Goal: Book appointment/travel/reservation

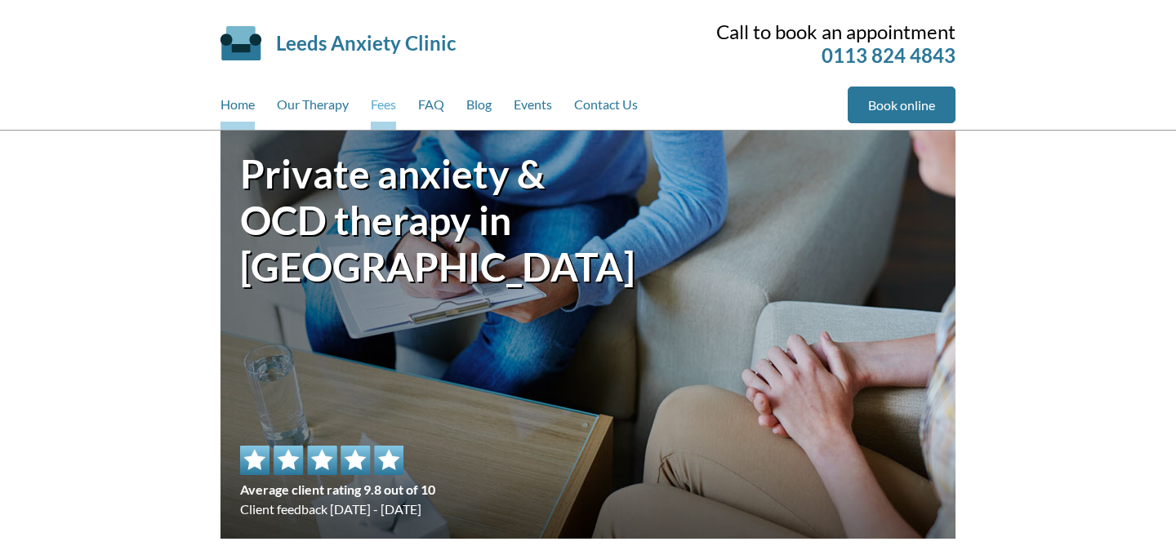
click at [392, 111] on link "Fees" at bounding box center [383, 108] width 25 height 43
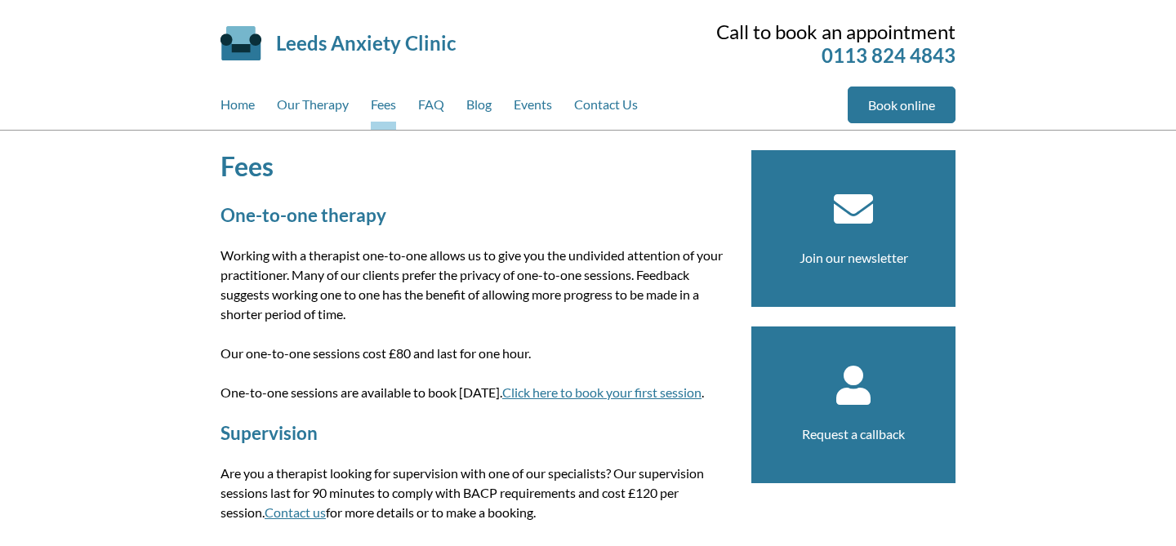
click at [571, 387] on link "Click here to book your first session" at bounding box center [601, 393] width 199 height 16
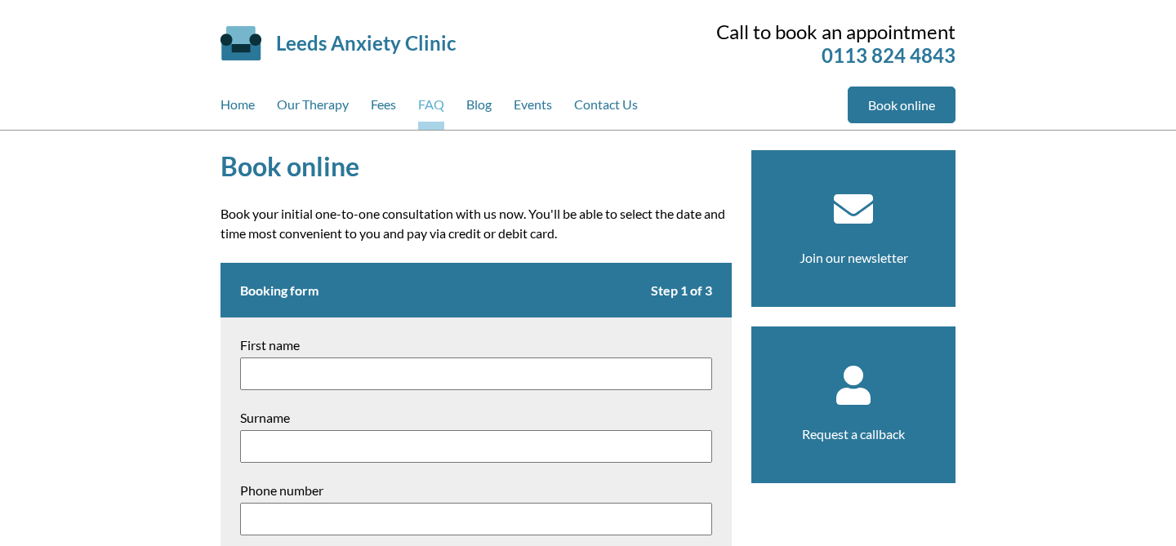
click at [434, 109] on link "FAQ" at bounding box center [431, 108] width 26 height 43
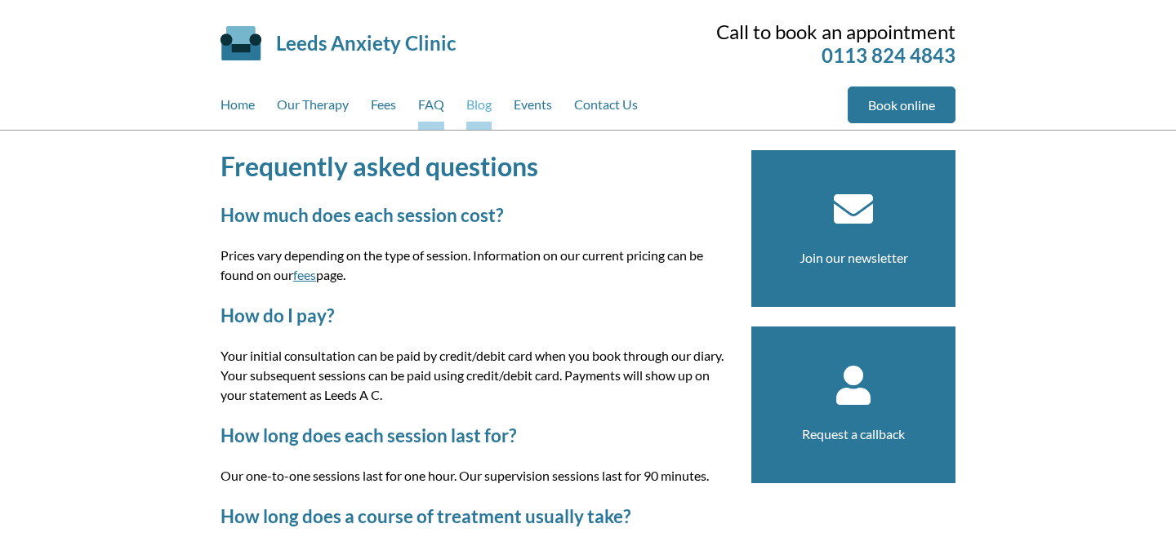
click at [491, 105] on link "Blog" at bounding box center [478, 108] width 25 height 43
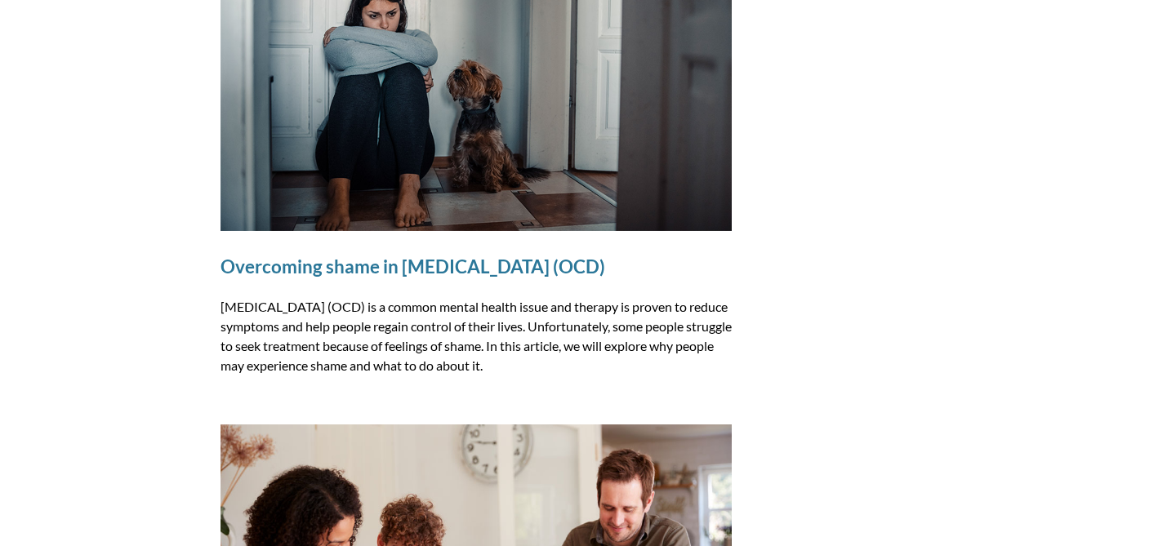
scroll to position [2087, 0]
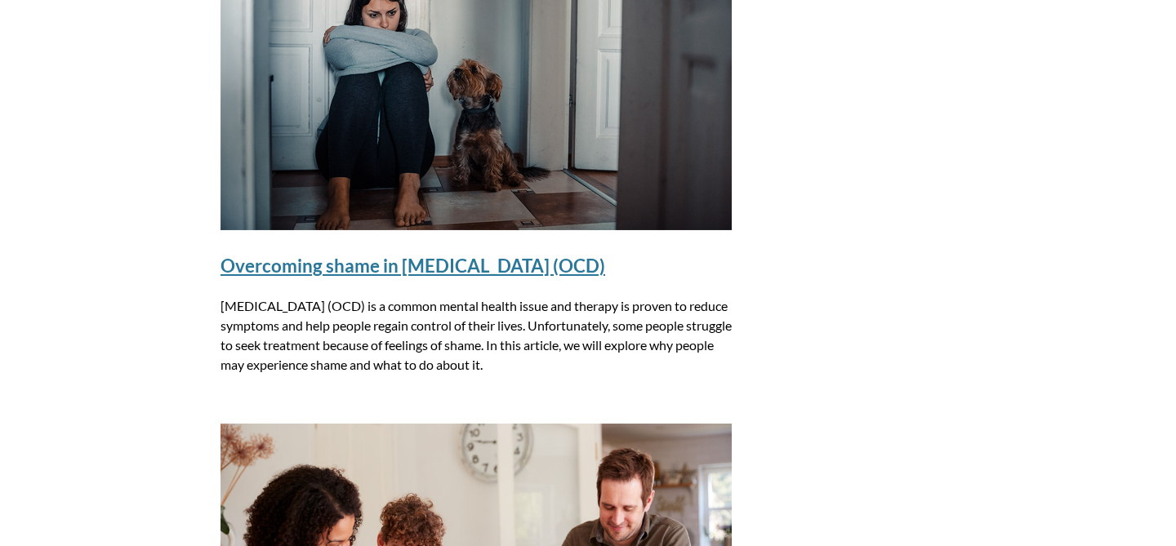
click at [307, 265] on link "Overcoming shame in obsessive-compulsive disorder (OCD)" at bounding box center [412, 266] width 385 height 22
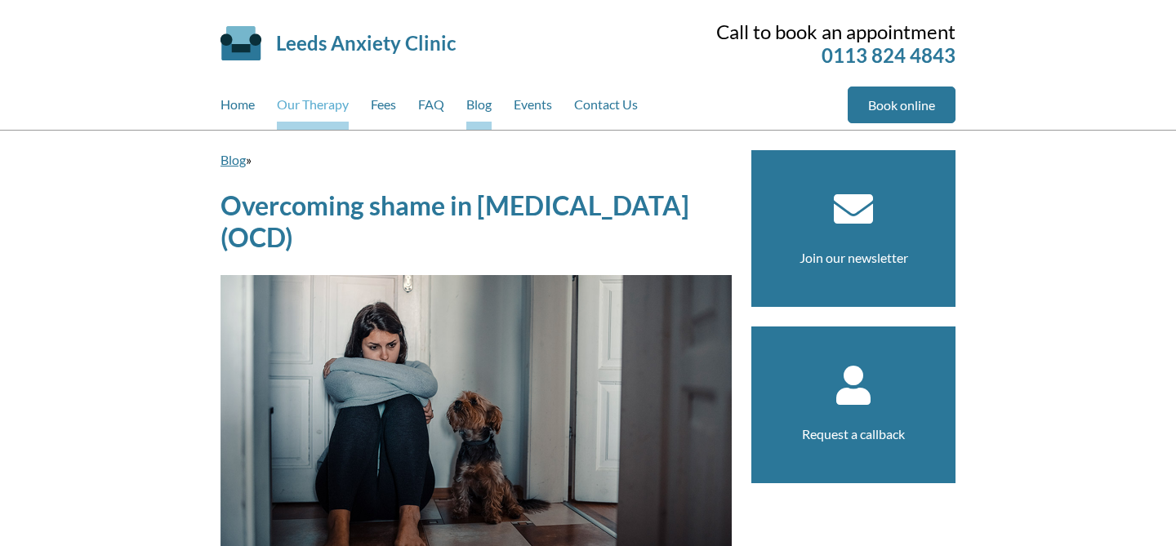
click at [303, 102] on link "Our Therapy" at bounding box center [313, 108] width 72 height 43
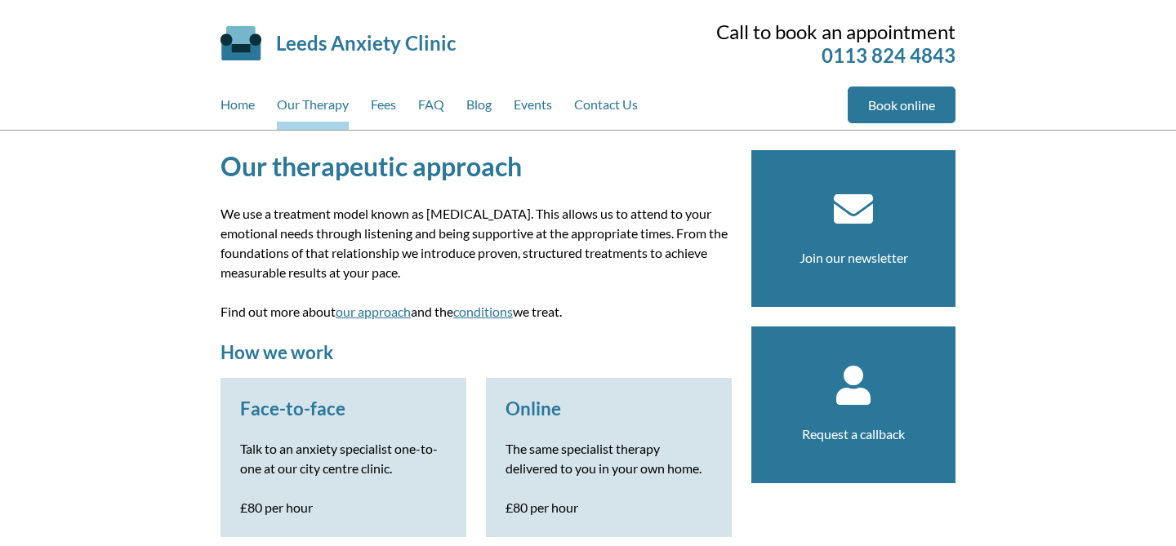
click at [392, 314] on link "our approach" at bounding box center [373, 312] width 75 height 16
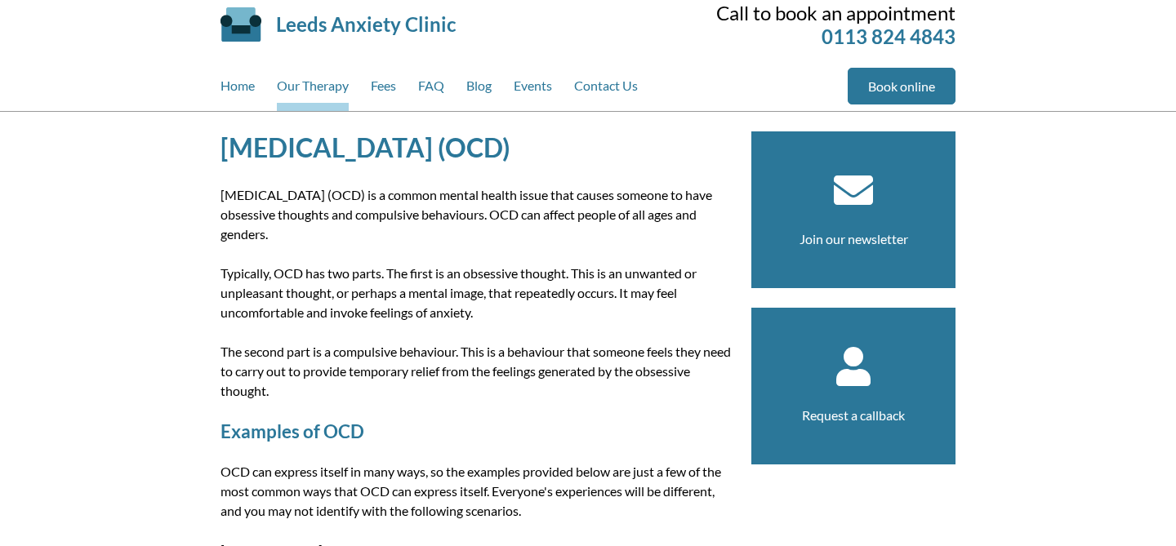
scroll to position [27, 0]
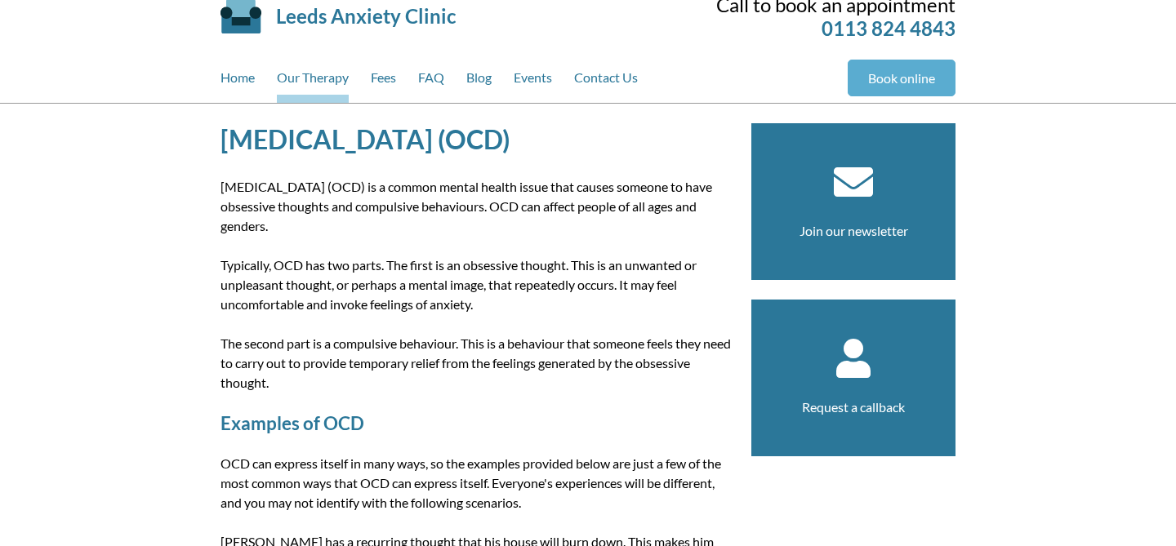
click at [923, 65] on link "Book online" at bounding box center [901, 78] width 108 height 37
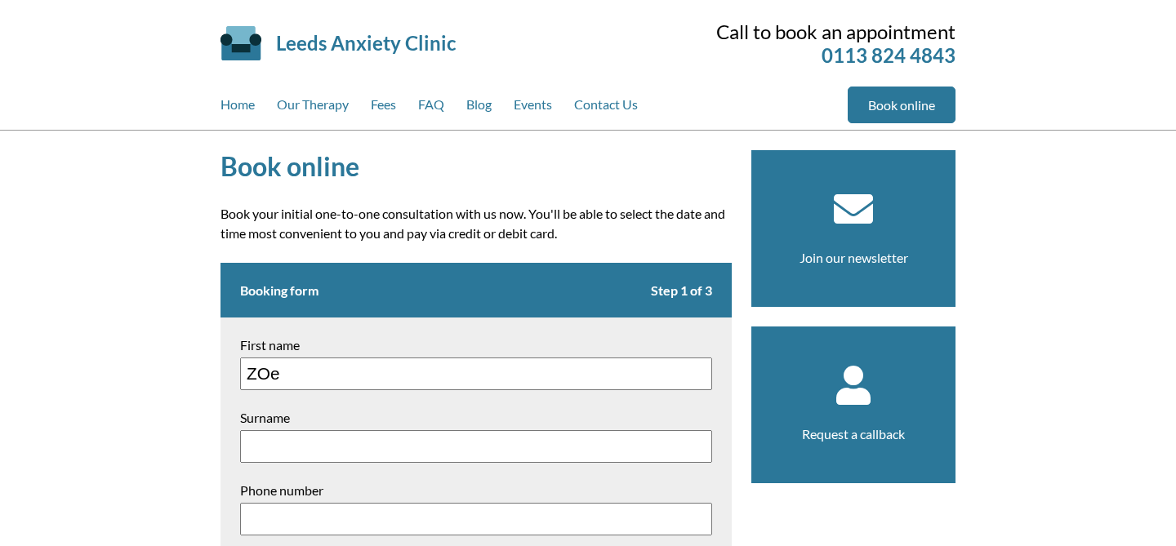
type input "[PERSON_NAME]"
type input "056549260"
type input "[EMAIL_ADDRESS][DOMAIN_NAME]"
type textarea "[STREET_ADDRESS]"
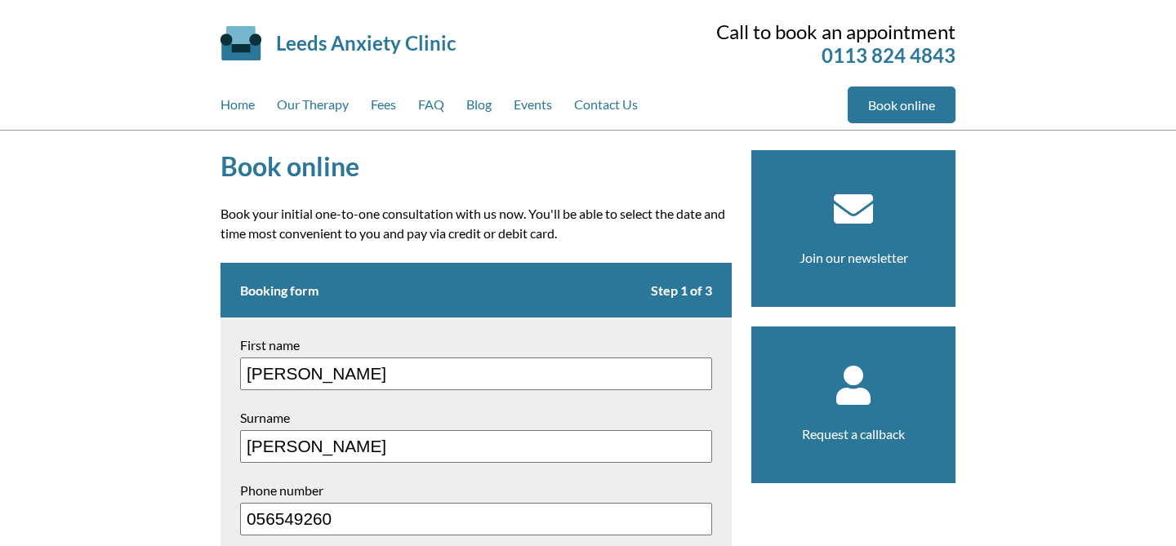
type input "LS8 2AJ"
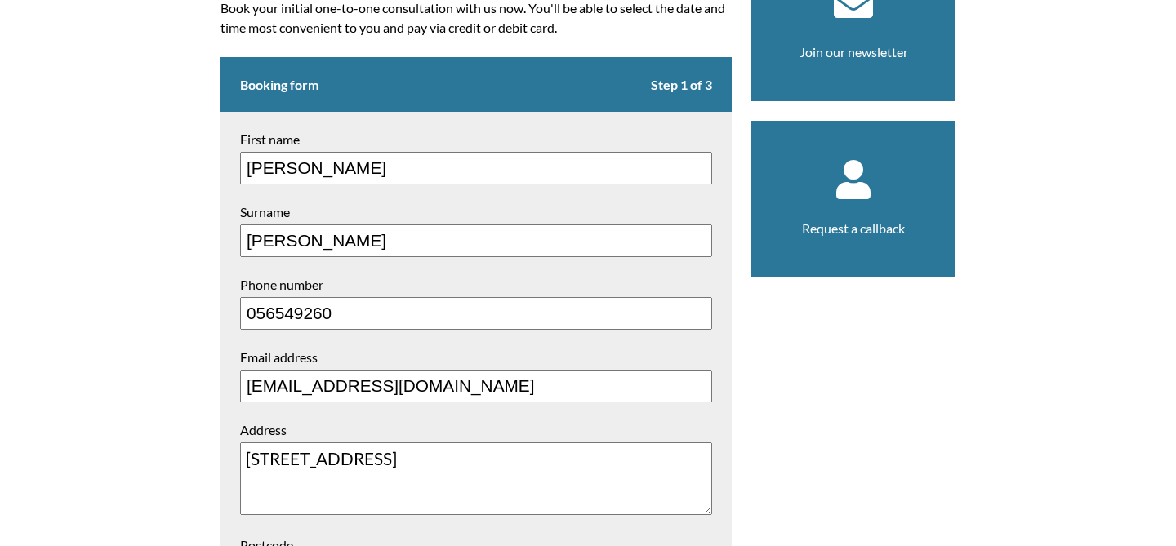
scroll to position [211, 0]
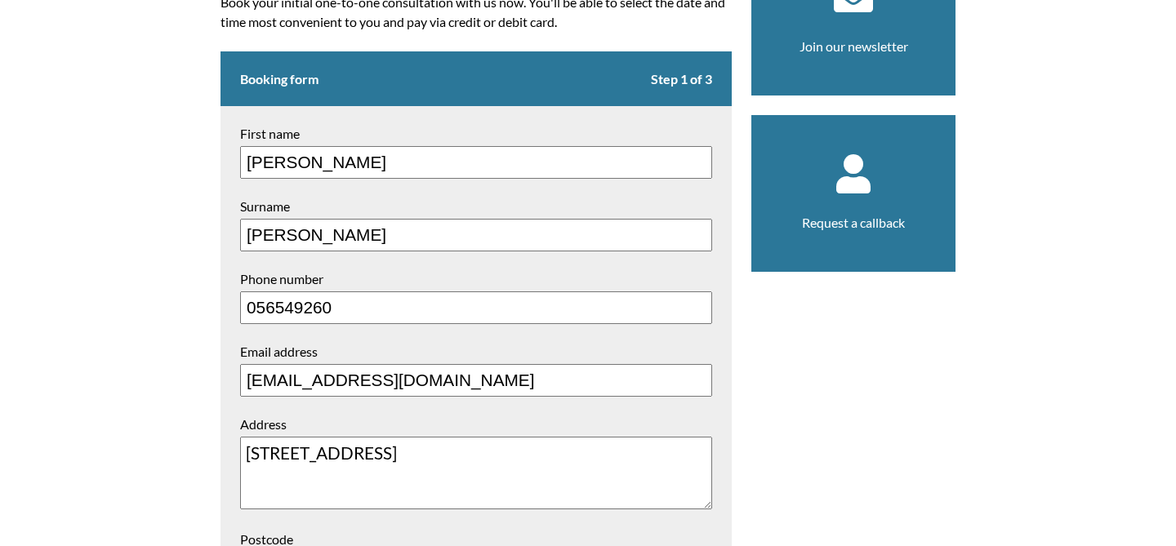
click at [255, 312] on input "056549260" at bounding box center [476, 307] width 472 height 33
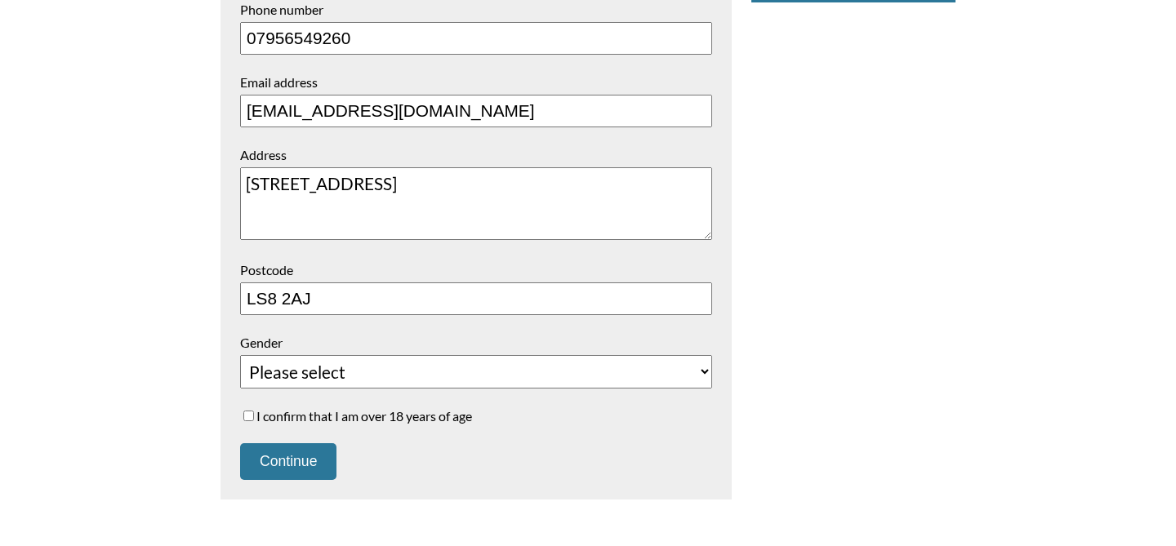
scroll to position [480, 0]
type input "07956549260"
click at [296, 370] on select "Please select [DEMOGRAPHIC_DATA] [DEMOGRAPHIC_DATA] Unspecified Prefer not to s…" at bounding box center [476, 372] width 472 height 33
select select "[DEMOGRAPHIC_DATA]"
click at [246, 417] on input "I confirm that I am over 18 years of age" at bounding box center [248, 416] width 11 height 11
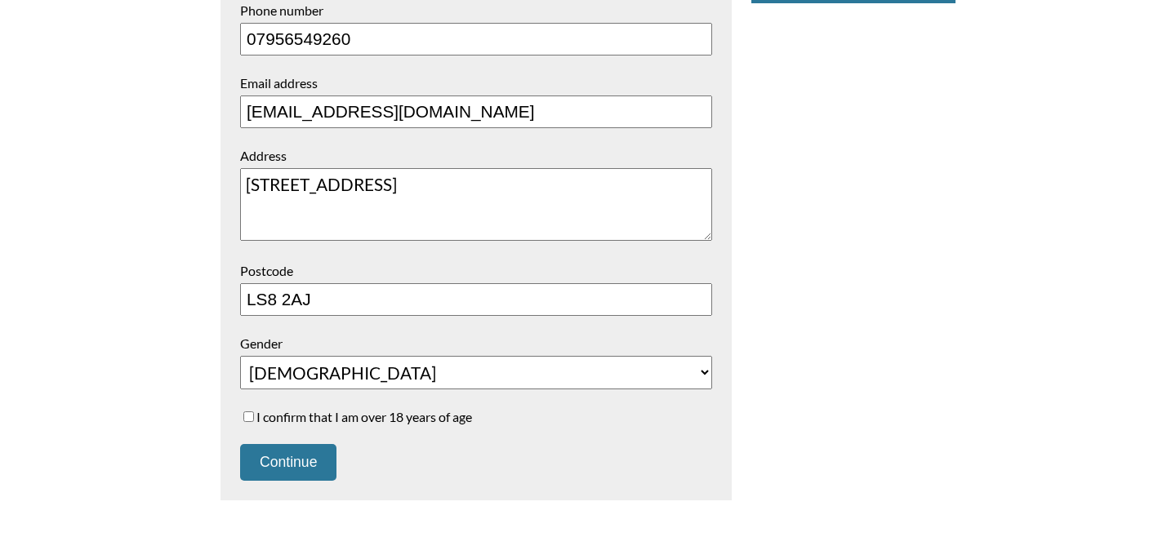
checkbox input "true"
click at [286, 456] on button "Continue" at bounding box center [288, 462] width 96 height 37
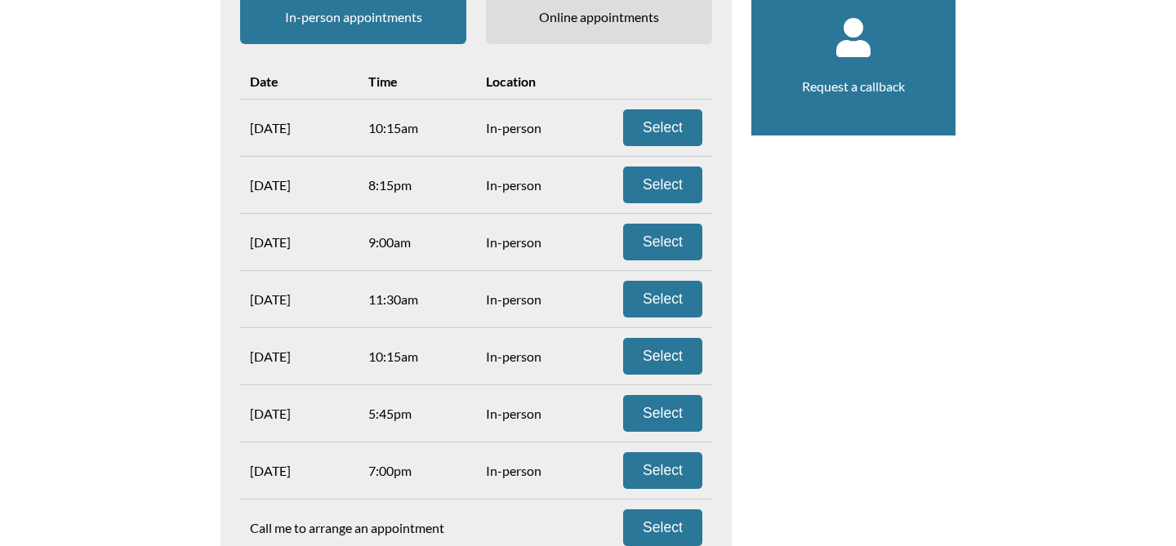
scroll to position [345, 0]
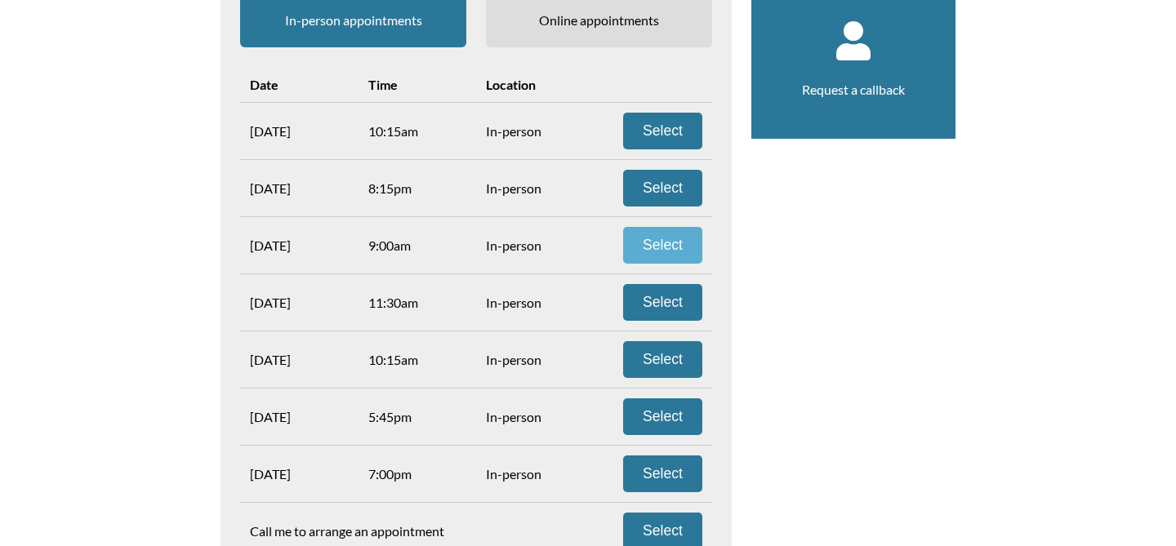
click at [671, 234] on button "Select" at bounding box center [662, 245] width 79 height 37
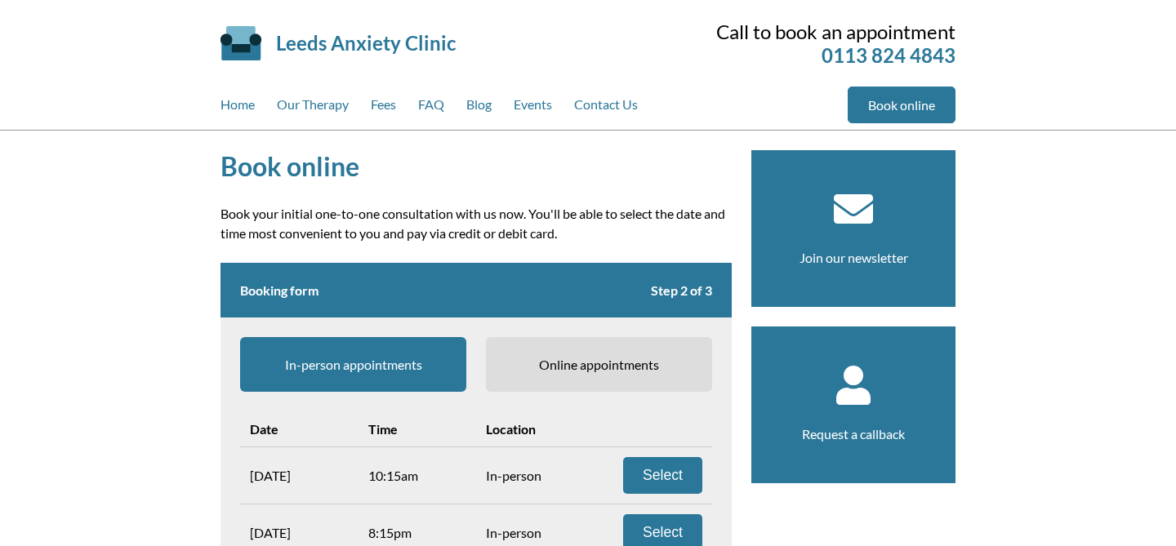
scroll to position [325, 0]
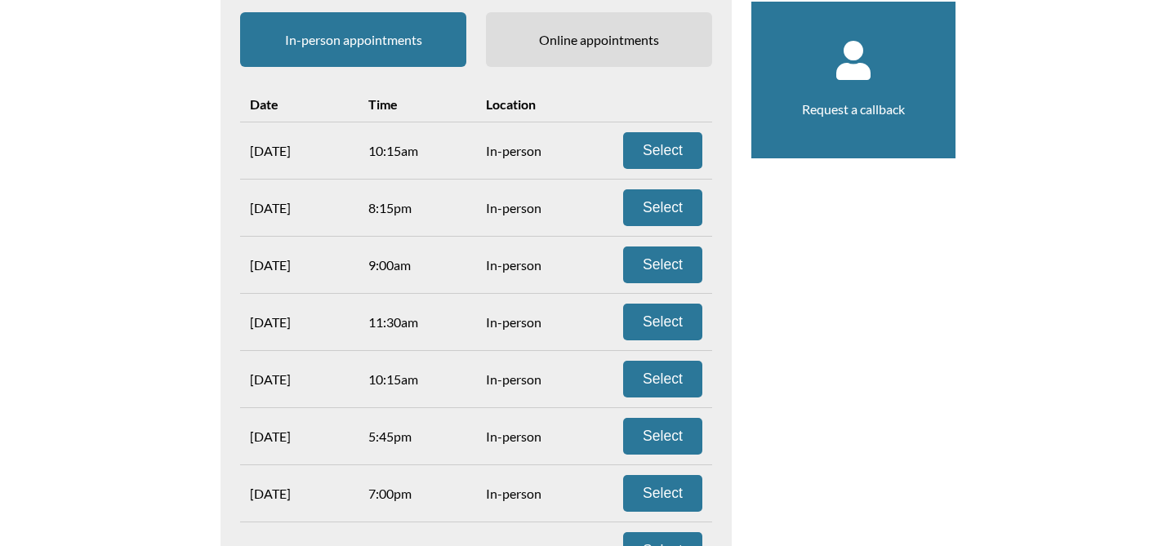
click at [585, 47] on span "Online appointments" at bounding box center [599, 39] width 226 height 55
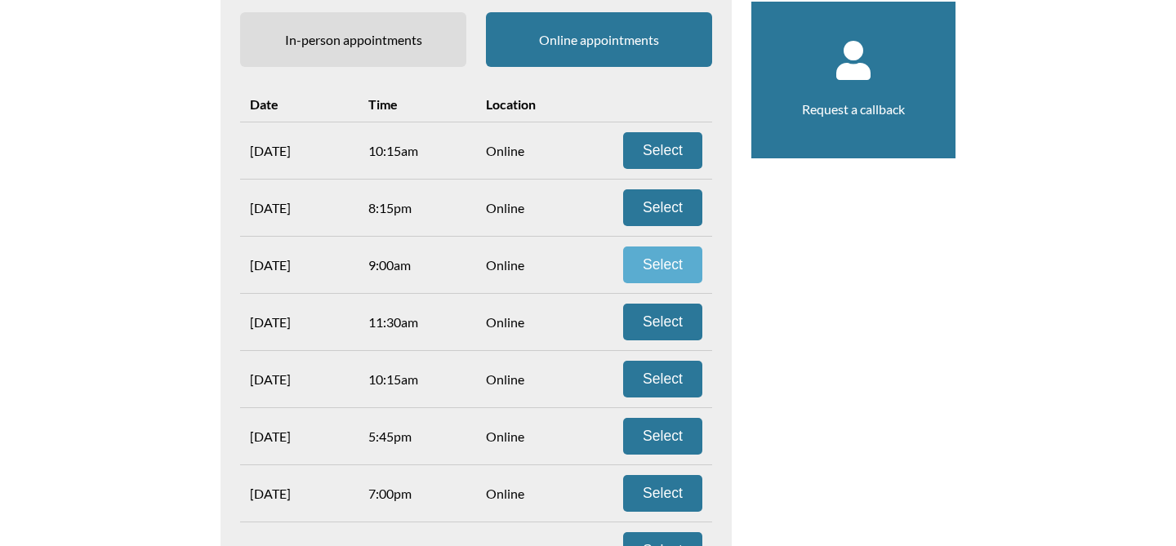
click at [674, 261] on button "Select" at bounding box center [662, 265] width 79 height 37
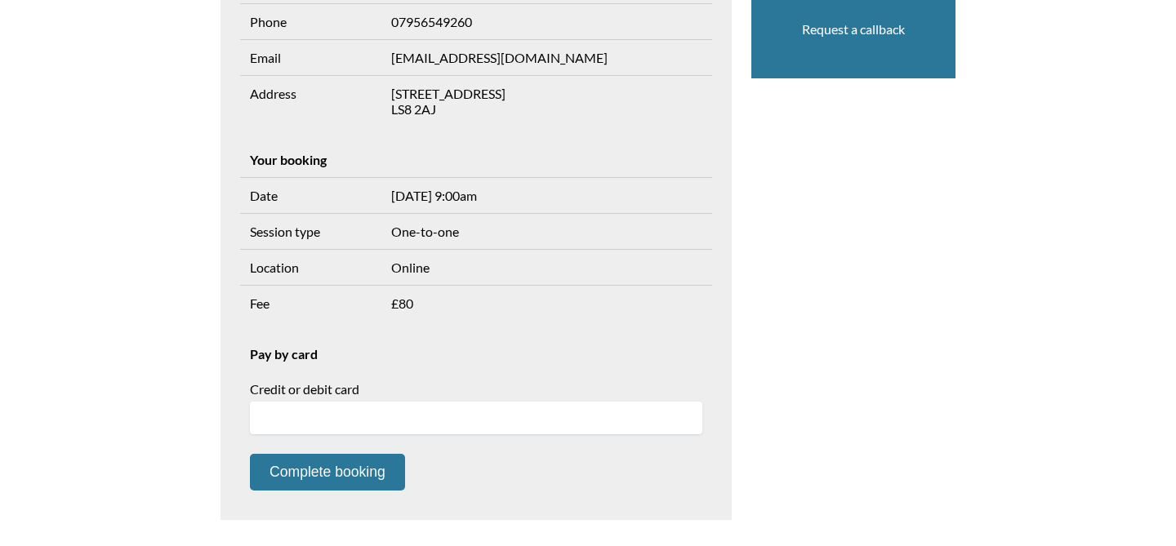
scroll to position [432, 0]
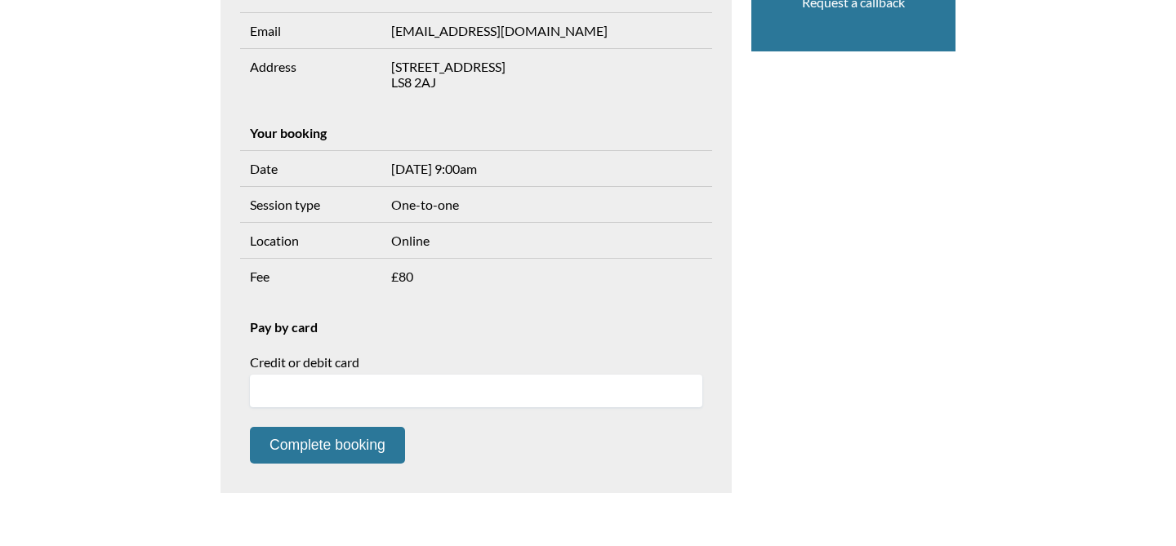
click at [376, 406] on div at bounding box center [476, 391] width 452 height 33
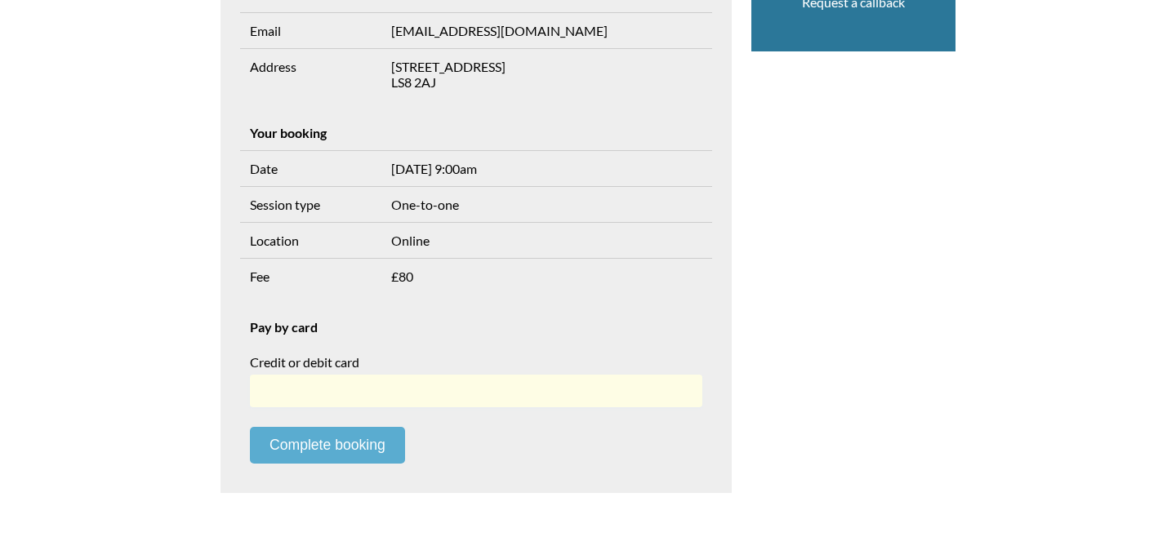
click at [364, 445] on button "Complete booking" at bounding box center [327, 445] width 155 height 37
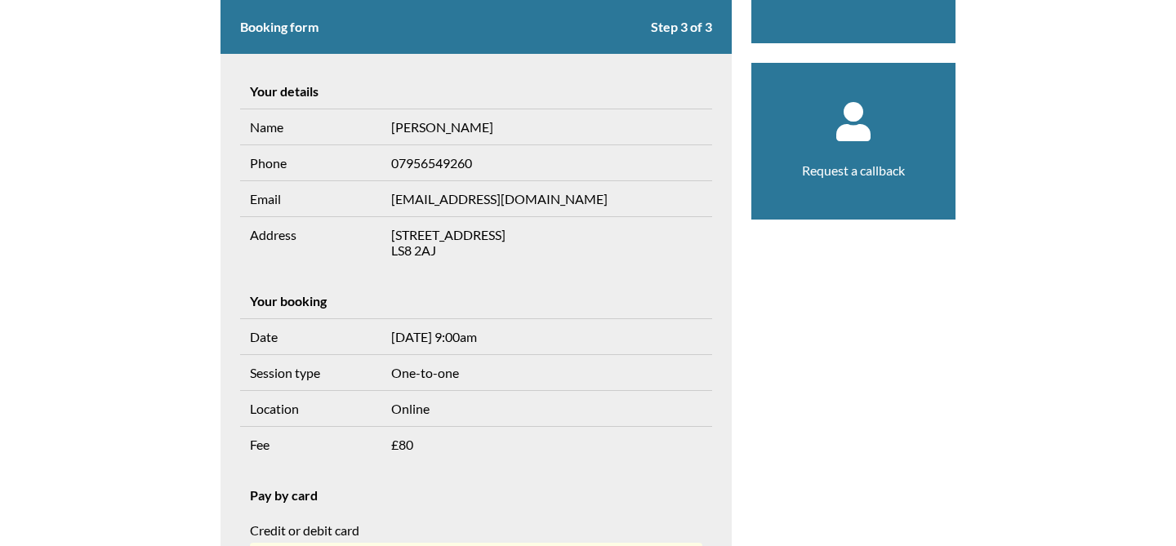
scroll to position [0, 0]
